Goal: Book appointment/travel/reservation

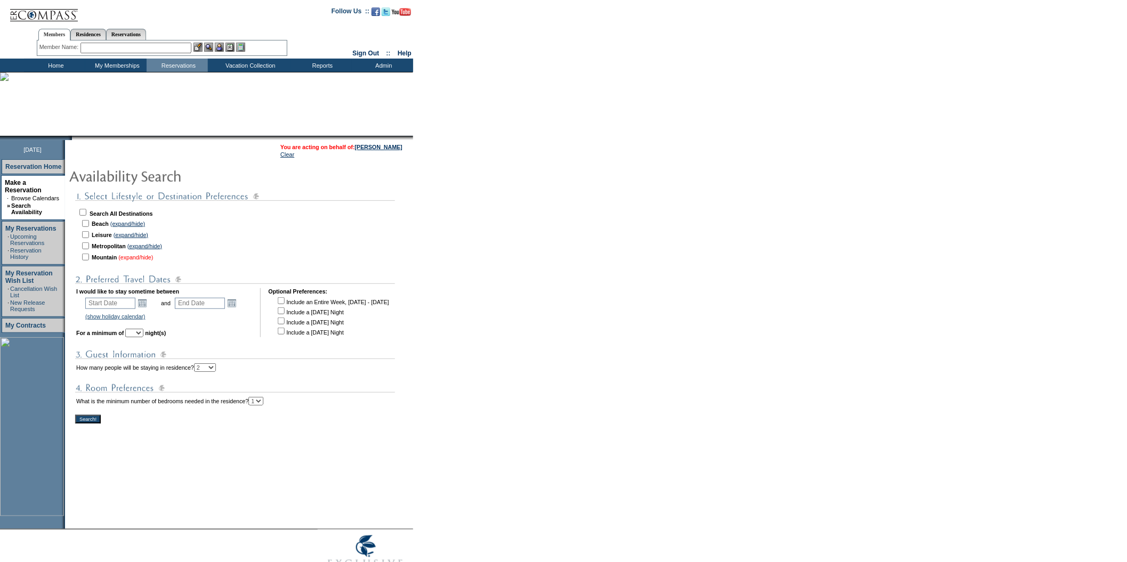
click at [137, 254] on link "(expand/hide)" at bounding box center [135, 257] width 35 height 6
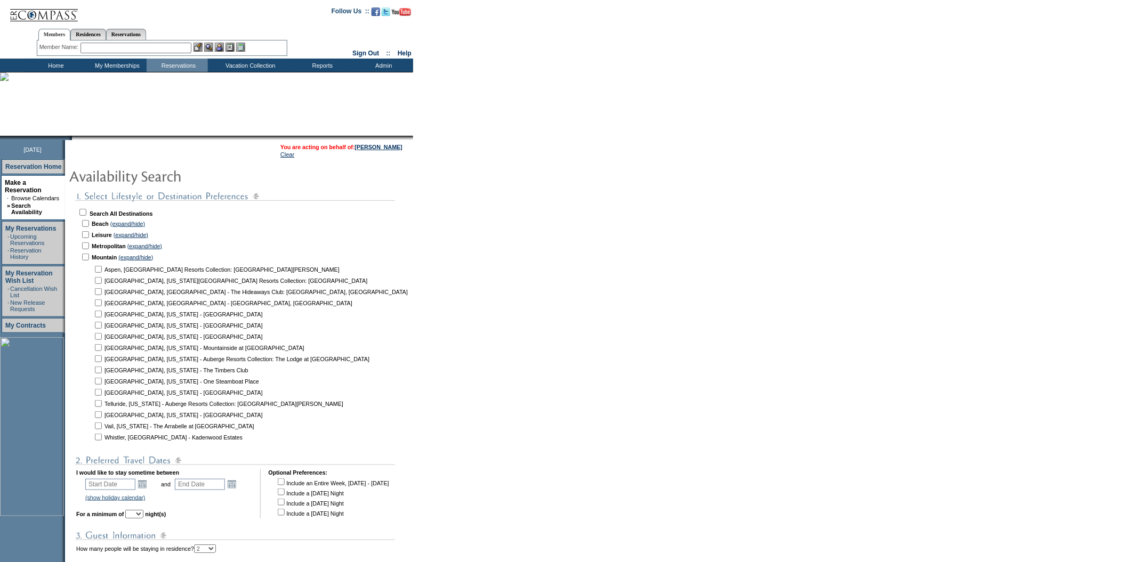
click at [99, 423] on input "checkbox" at bounding box center [98, 426] width 7 height 7
checkbox input "true"
click at [101, 311] on input "checkbox" at bounding box center [98, 314] width 7 height 7
checkbox input "true"
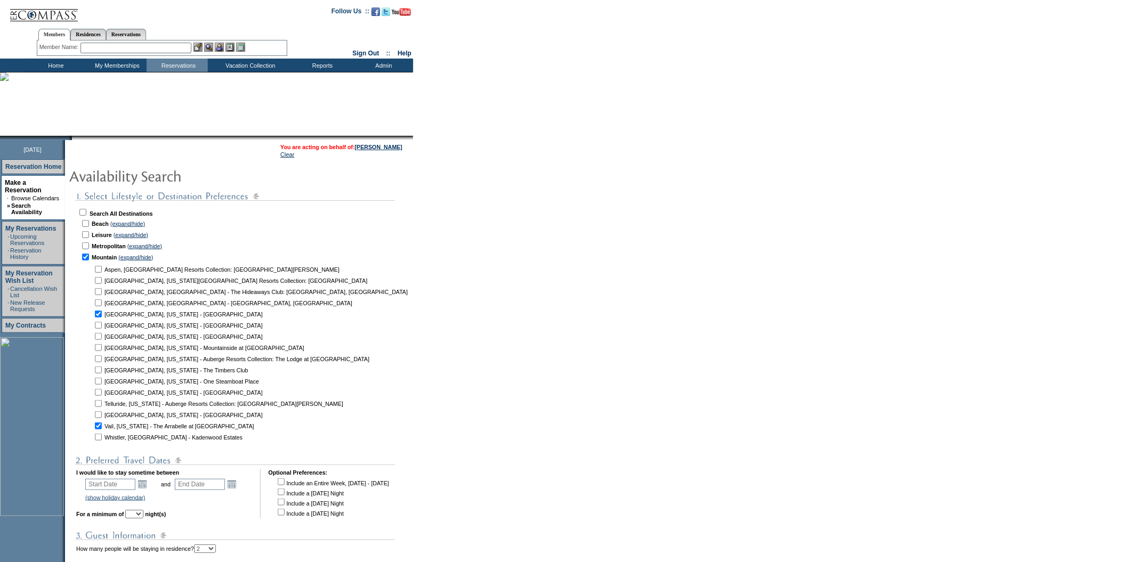
click at [100, 322] on input "checkbox" at bounding box center [98, 325] width 7 height 7
checkbox input "true"
click at [144, 479] on link "Open the calendar popup." at bounding box center [142, 485] width 12 height 12
click at [188, 480] on link ">" at bounding box center [188, 481] width 11 height 11
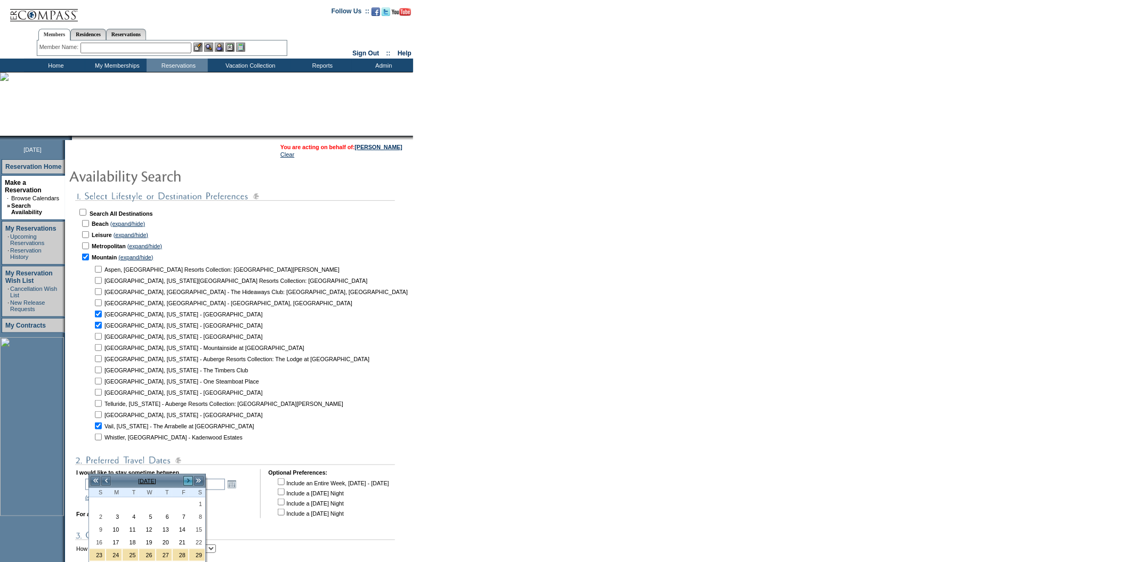
click at [188, 480] on link ">" at bounding box center [188, 481] width 11 height 11
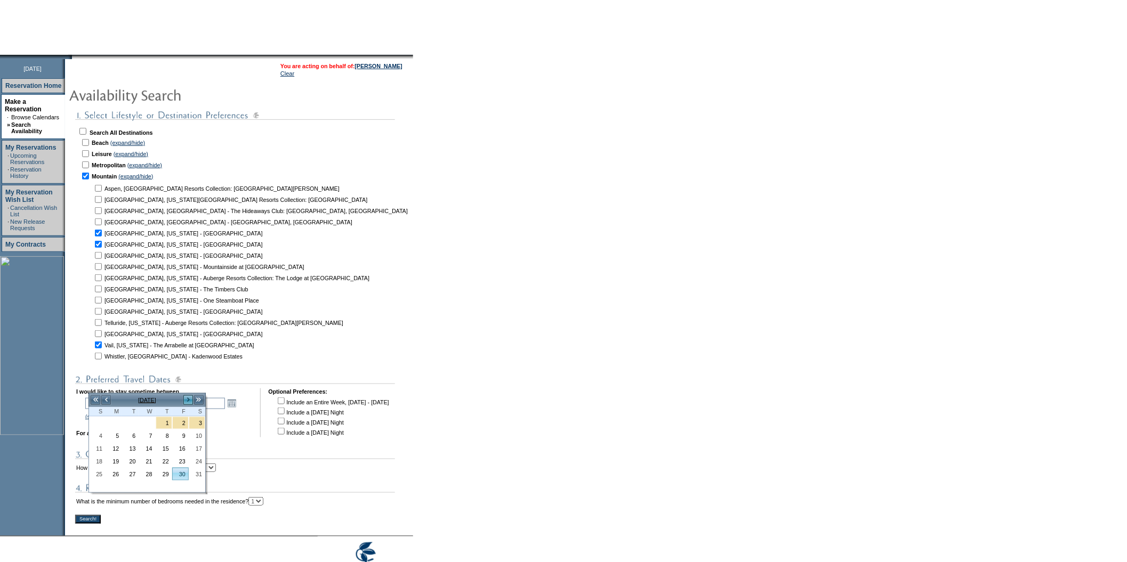
scroll to position [82, 0]
click at [101, 437] on link "4" at bounding box center [97, 435] width 15 height 12
type input "[DATE]"
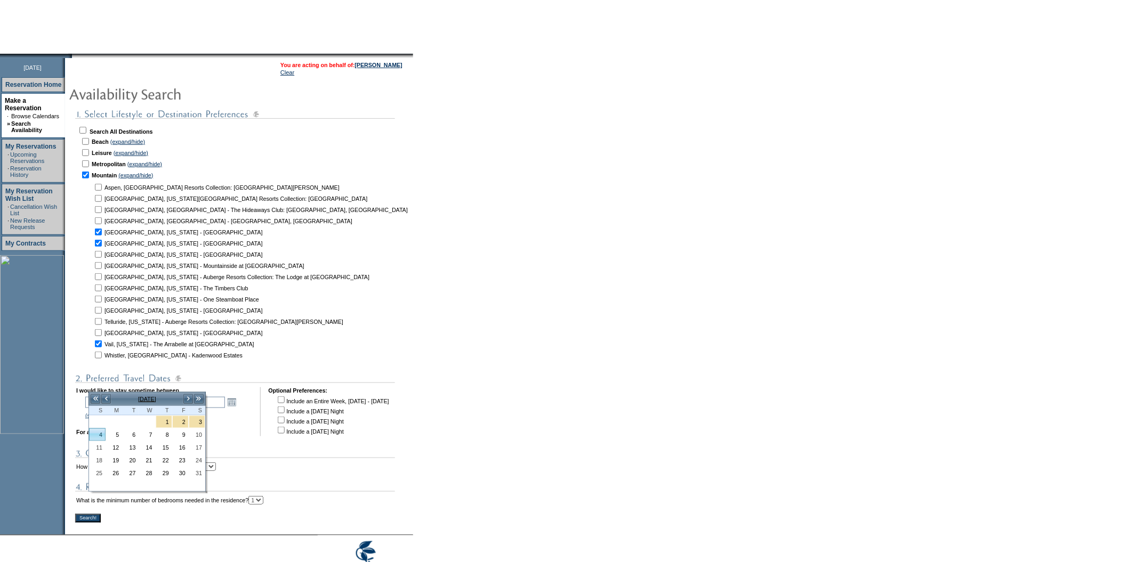
type input "[DATE]"
click at [238, 397] on link "Open the calendar popup." at bounding box center [232, 403] width 12 height 12
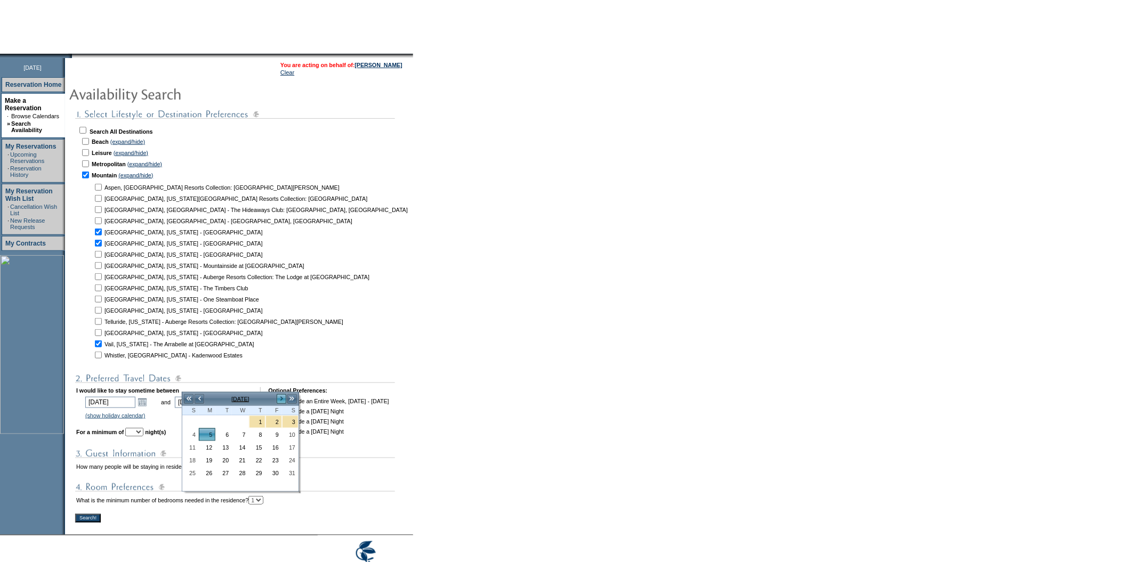
click at [282, 397] on link ">" at bounding box center [281, 399] width 11 height 11
click at [281, 396] on link ">" at bounding box center [281, 399] width 11 height 11
click at [289, 463] on link "21" at bounding box center [290, 460] width 15 height 12
type input "[DATE]"
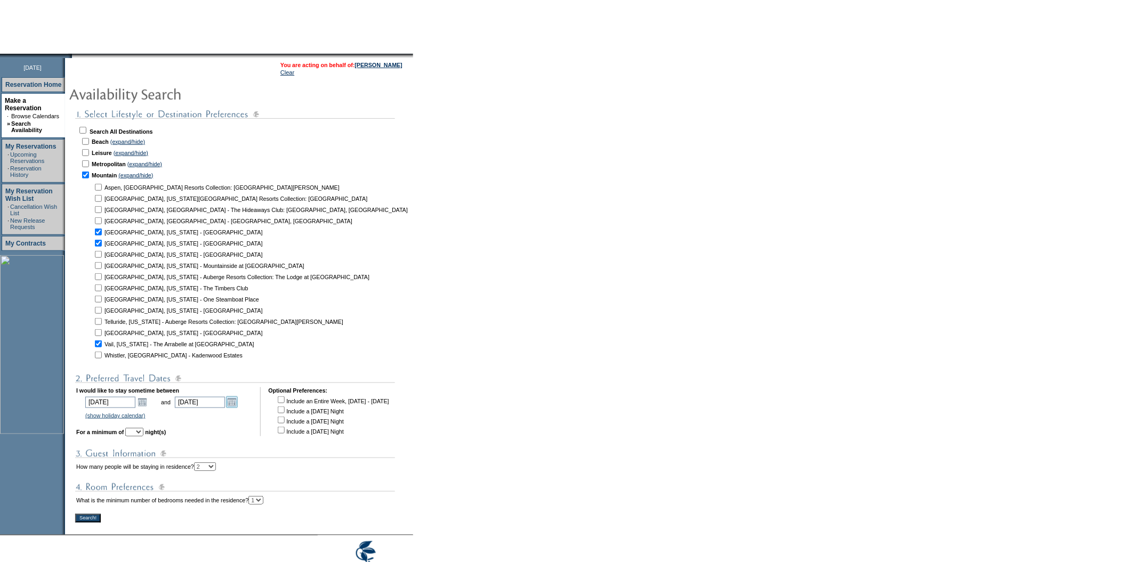
click at [234, 397] on link "Open the calendar popup." at bounding box center [232, 403] width 12 height 12
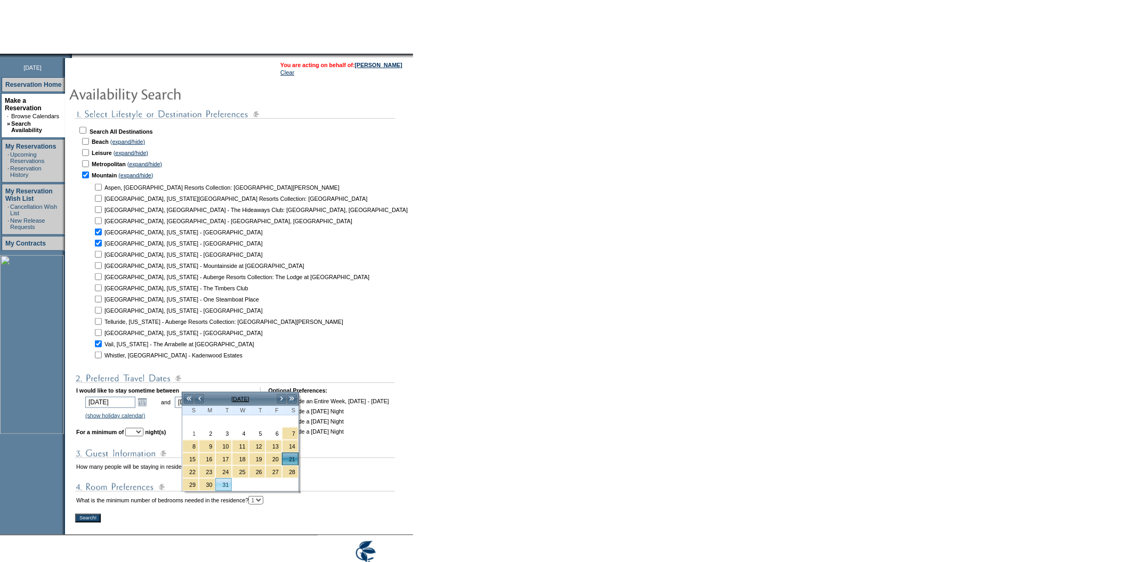
click at [226, 487] on link "31" at bounding box center [223, 485] width 15 height 12
type input "[DATE]"
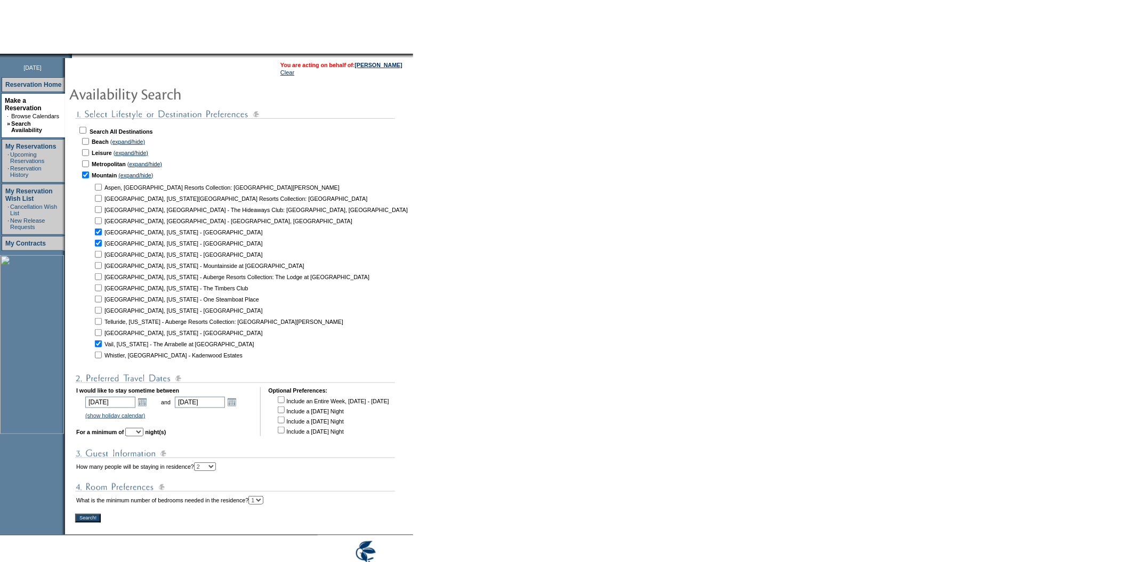
click at [143, 428] on select "1 2 3 4 5 6 7 8 9 10 11 12 13 14" at bounding box center [134, 432] width 18 height 9
select select "3"
click at [139, 428] on select "1 2 3 4 5 6 7 8 9 10 11 12 13 14" at bounding box center [134, 432] width 18 height 9
click at [93, 514] on input "Search!" at bounding box center [88, 518] width 26 height 9
